Goal: Information Seeking & Learning: Learn about a topic

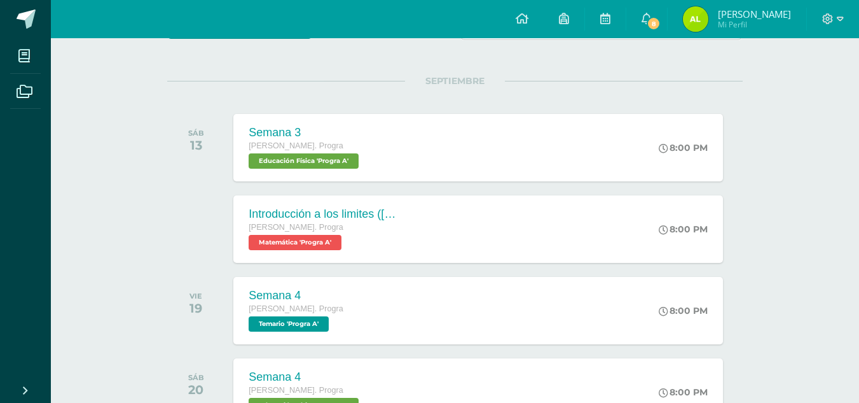
scroll to position [137, 0]
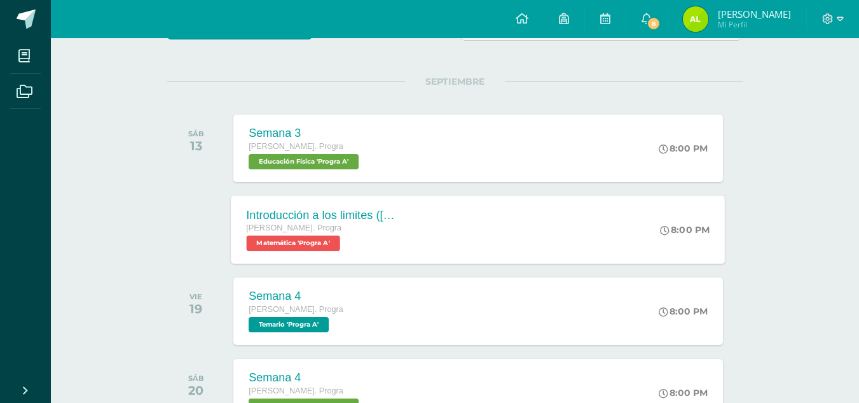
click at [407, 216] on div "Introducción a los limites ([PERSON_NAME]) [PERSON_NAME]. Progra Matemática 'Pr…" at bounding box center [324, 229] width 185 height 68
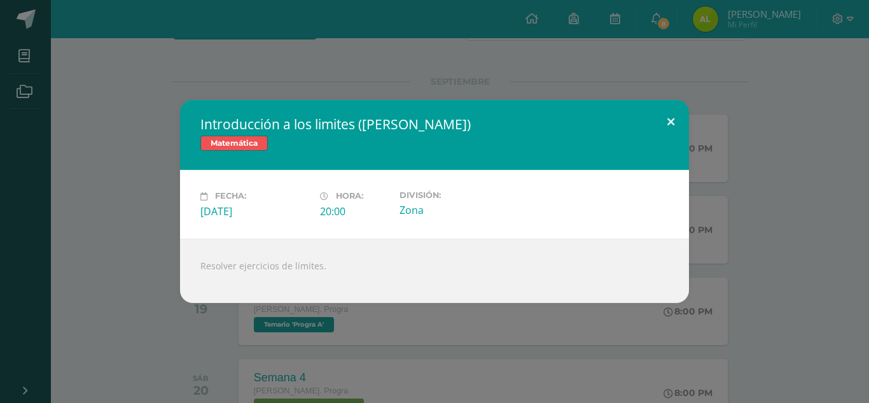
click at [679, 119] on button at bounding box center [671, 121] width 36 height 43
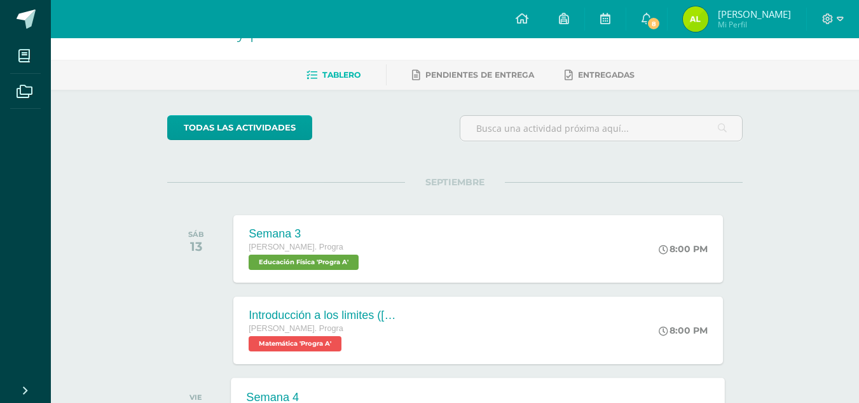
scroll to position [0, 0]
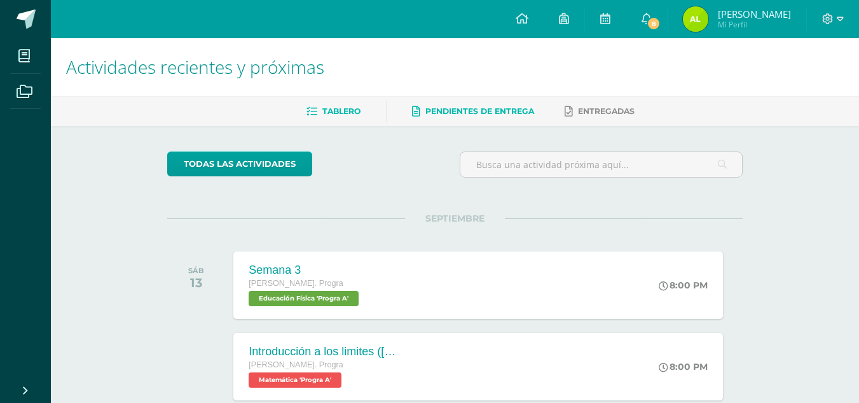
click at [485, 117] on link "Pendientes de entrega" at bounding box center [473, 111] width 122 height 20
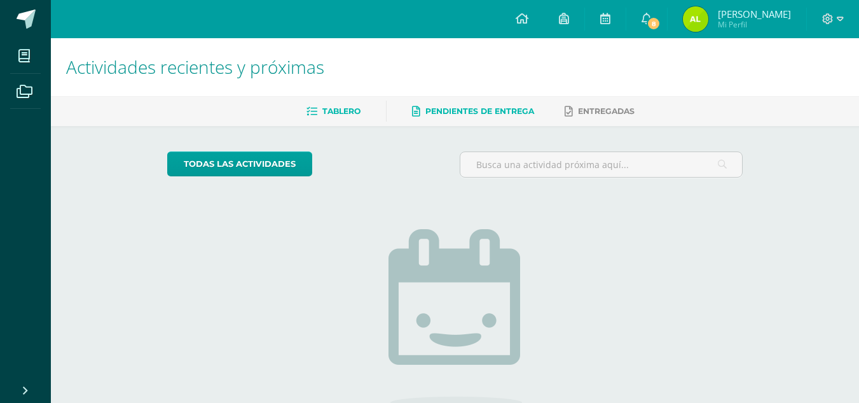
click at [312, 113] on icon at bounding box center [312, 111] width 11 height 11
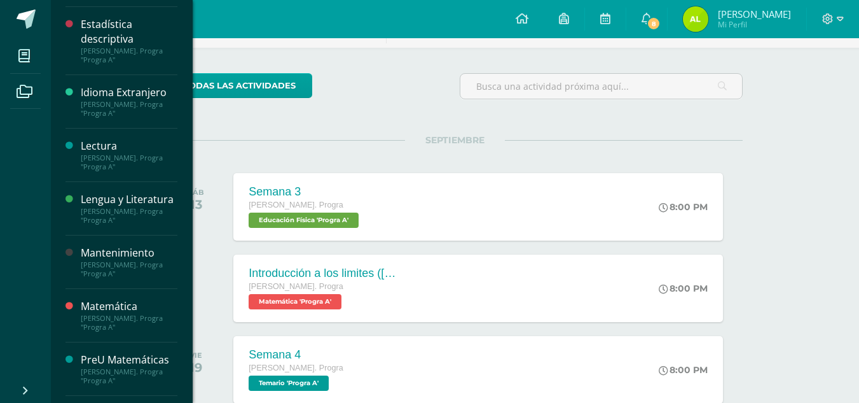
scroll to position [253, 0]
click at [102, 331] on div "[PERSON_NAME]. Progra "Progra A"" at bounding box center [129, 322] width 97 height 18
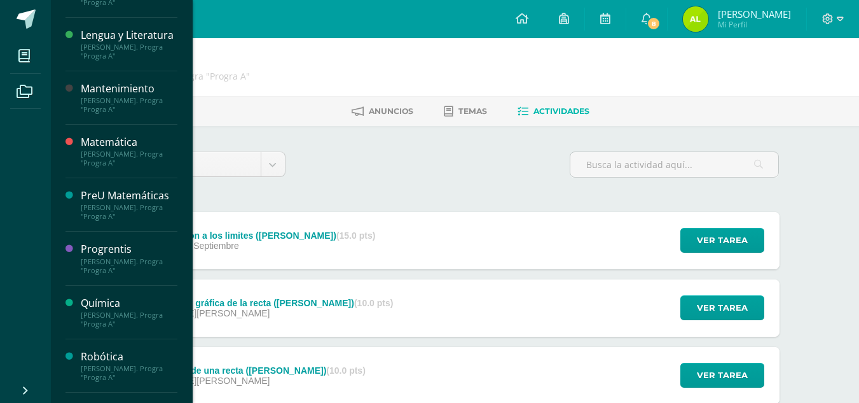
scroll to position [527, 0]
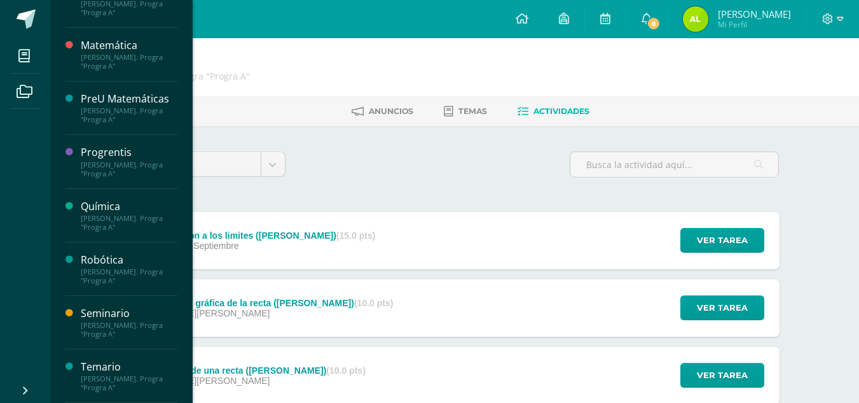
click at [149, 123] on div "[PERSON_NAME]. Progra "Progra A"" at bounding box center [129, 115] width 97 height 18
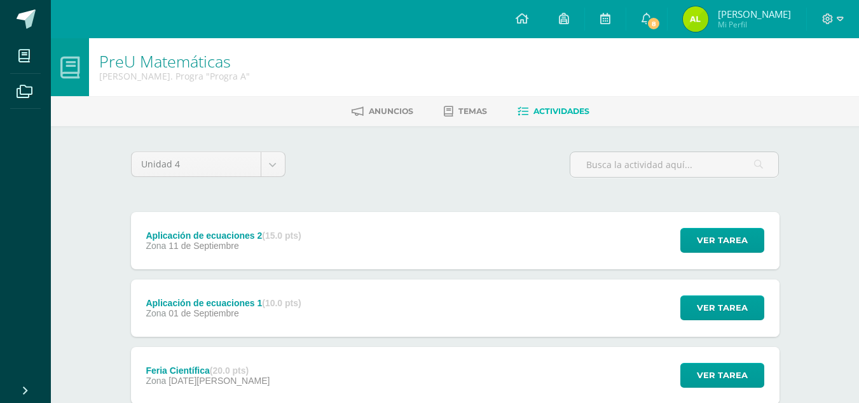
click at [459, 244] on div "Aplicación de ecuaciones 2 (15.0 pts) Zona [DATE] Ver tarea Aplicación de ecuac…" at bounding box center [455, 240] width 649 height 57
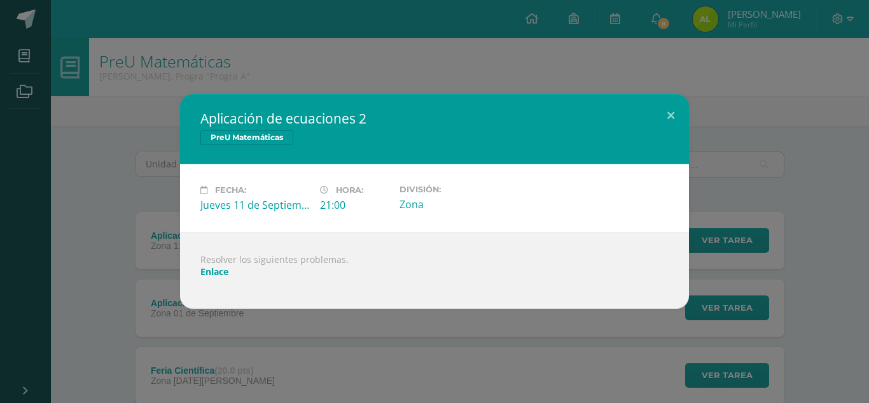
click at [228, 276] on link "Enlace" at bounding box center [214, 271] width 28 height 12
